Goal: Check status: Check status

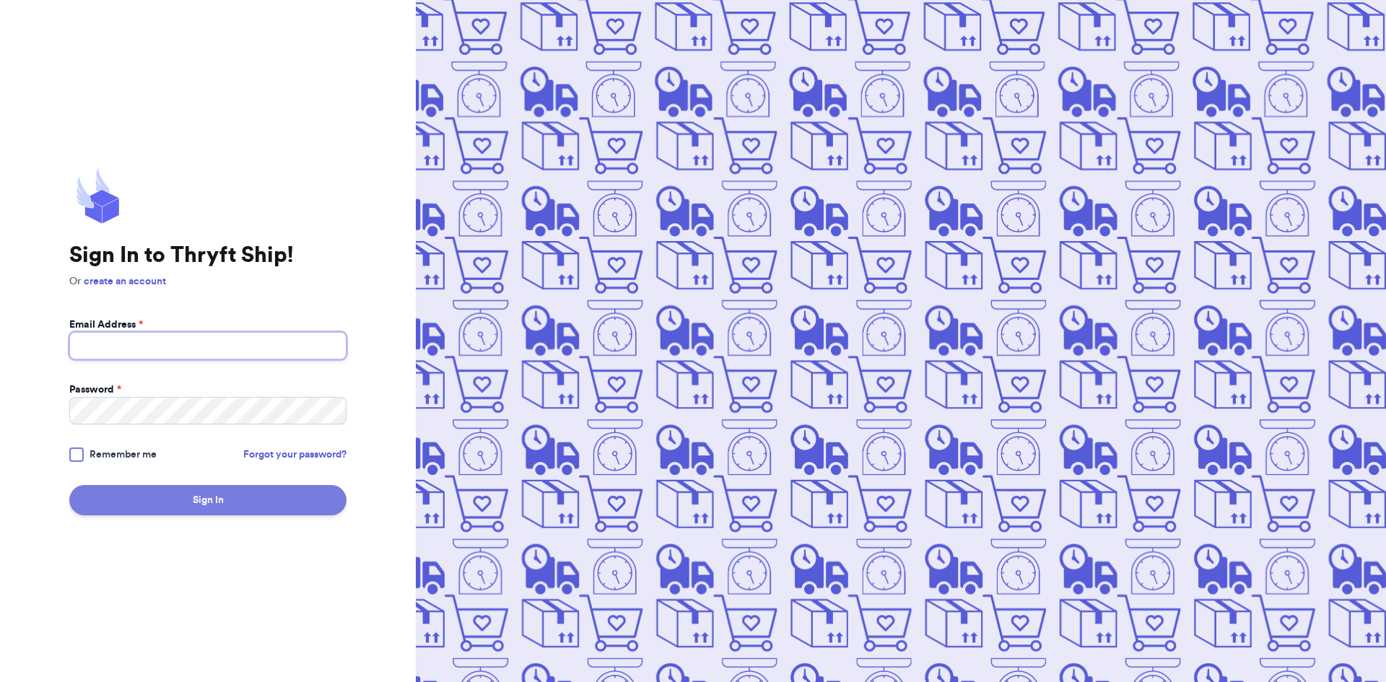
type input "[EMAIL_ADDRESS][DOMAIN_NAME]"
click at [253, 506] on button "Sign In" at bounding box center [207, 500] width 277 height 30
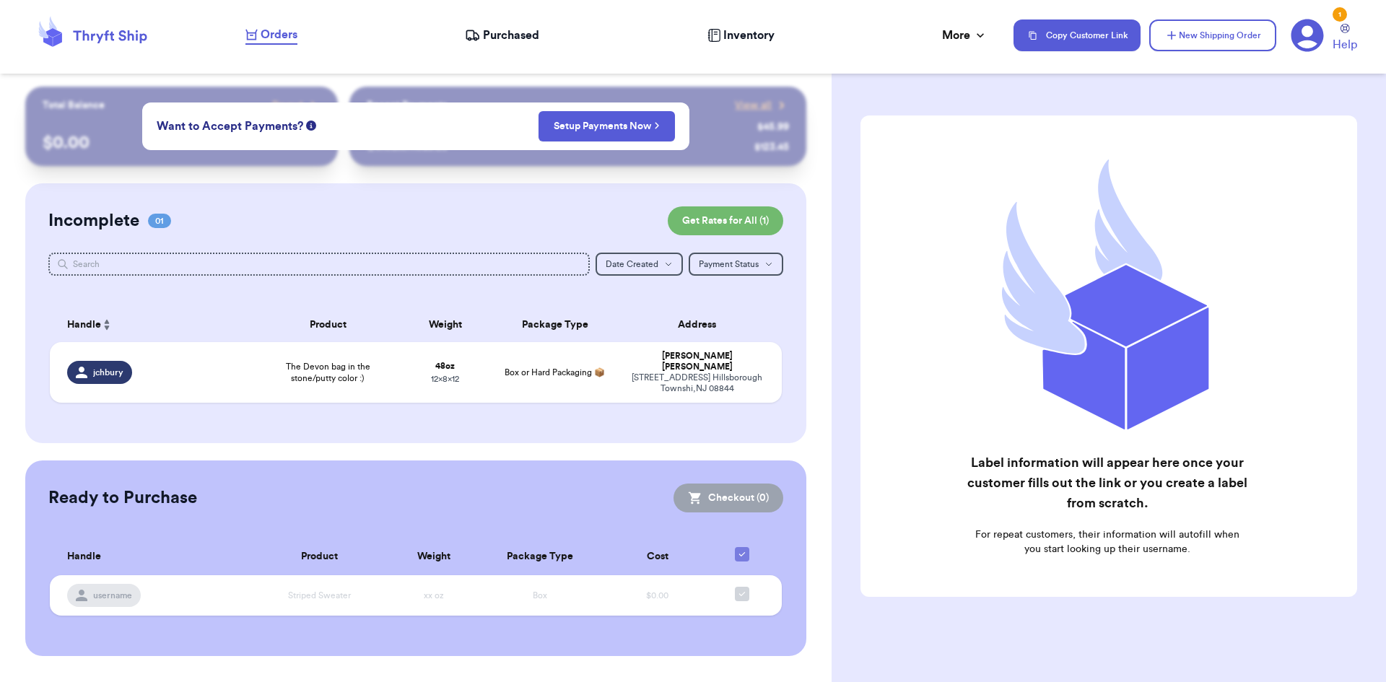
click at [496, 42] on span "Purchased" at bounding box center [511, 35] width 56 height 17
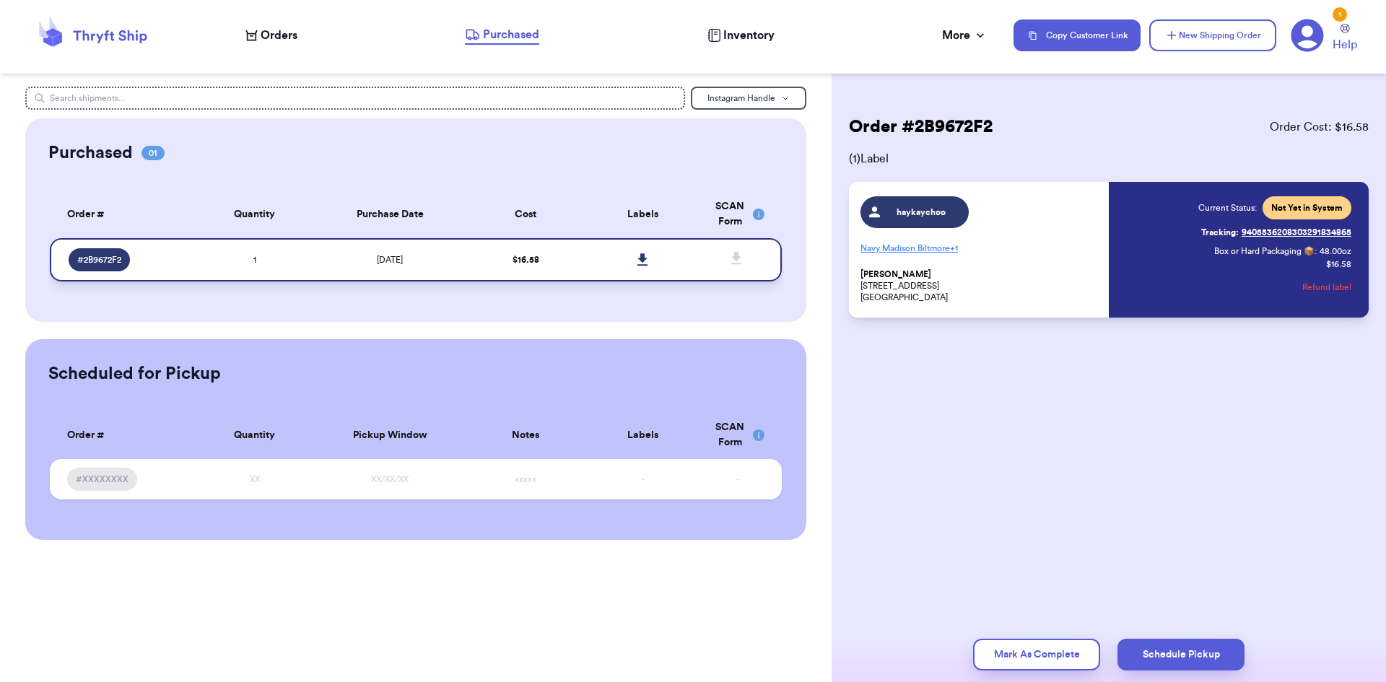
click at [642, 258] on icon at bounding box center [642, 259] width 10 height 12
click at [758, 214] on rect at bounding box center [759, 215] width 12 height 12
click at [749, 96] on span "Instagram Handle" at bounding box center [741, 98] width 68 height 9
click at [750, 97] on span "Instagram Handle" at bounding box center [741, 98] width 68 height 9
click at [943, 246] on p "Navy Madison Biltmore + 1" at bounding box center [980, 248] width 240 height 23
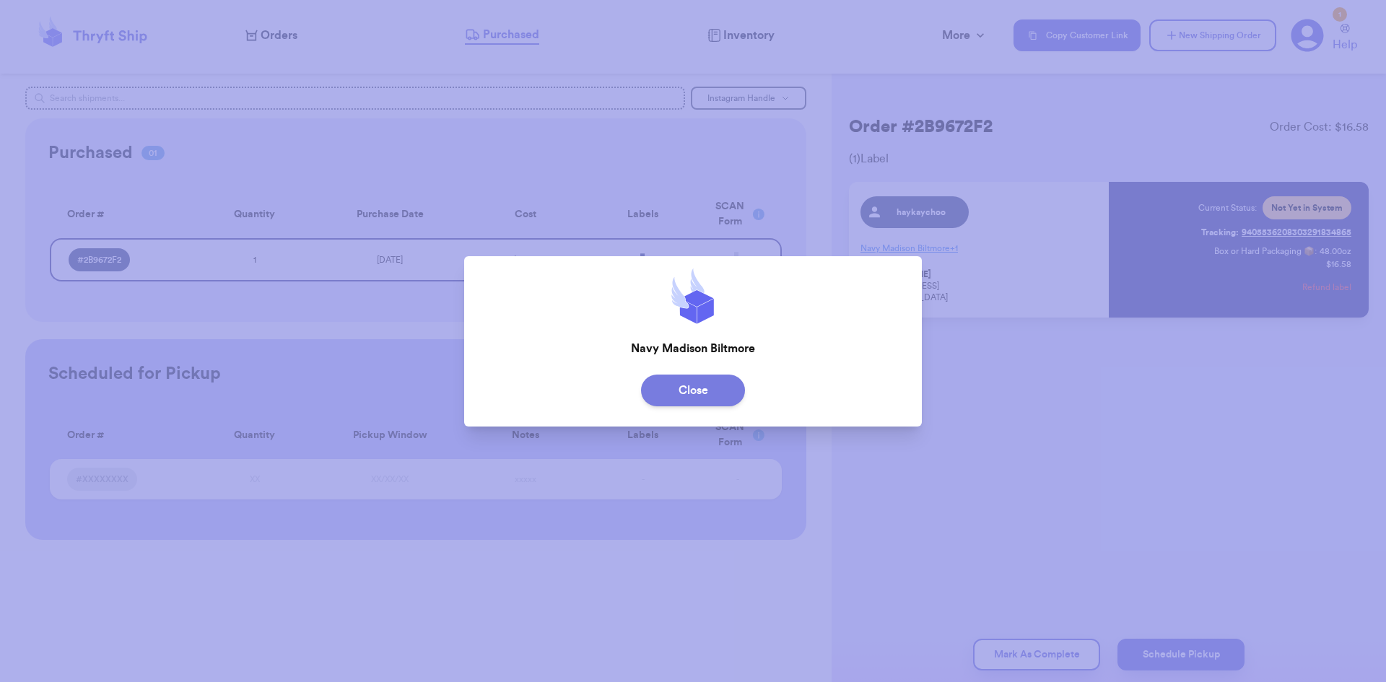
click at [716, 393] on button "Close" at bounding box center [693, 391] width 104 height 32
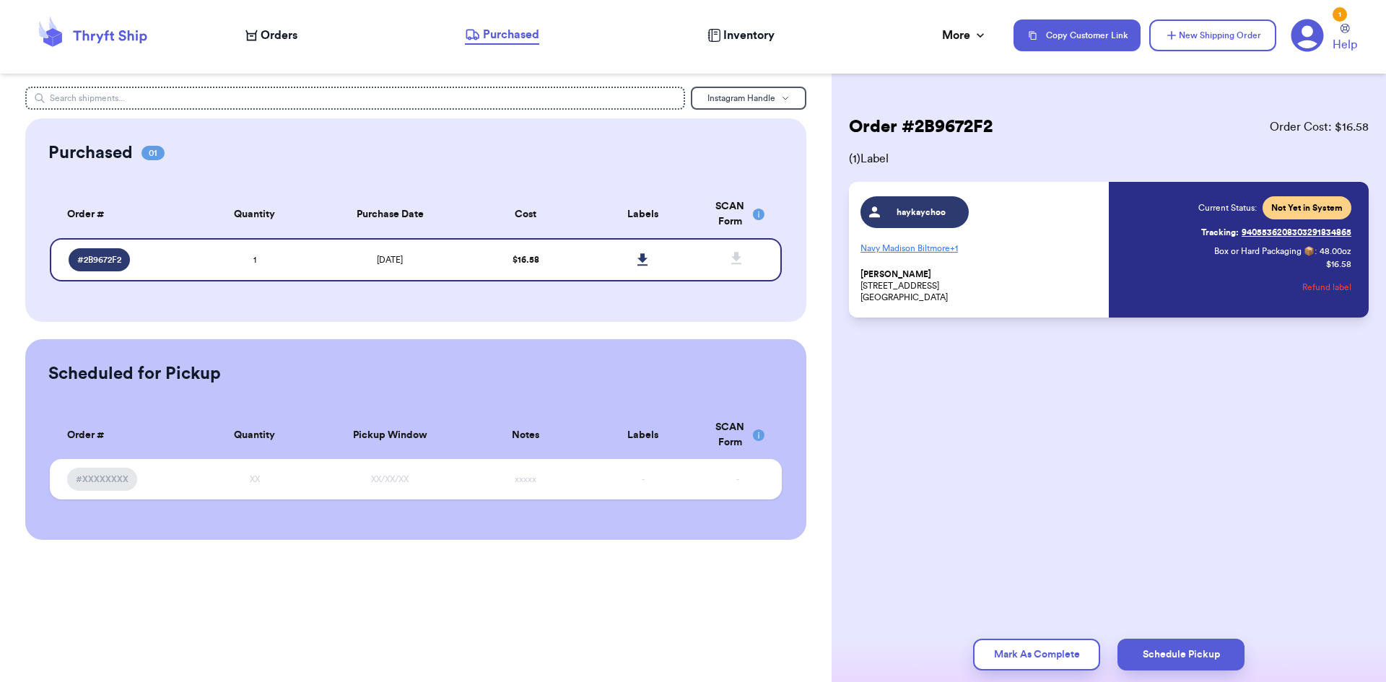
click at [1044, 366] on div "Order # 2B9672F2 Order Cost: $ 16.58 ( 1 ) Label haykaychoo Navy Madison Biltmo…" at bounding box center [1108, 260] width 554 height 346
click at [1331, 6] on header "Orders Purchased Inventory More Stats Completed Orders Payments Payouts Copy Cu…" at bounding box center [693, 37] width 1386 height 74
